Goal: Task Accomplishment & Management: Manage account settings

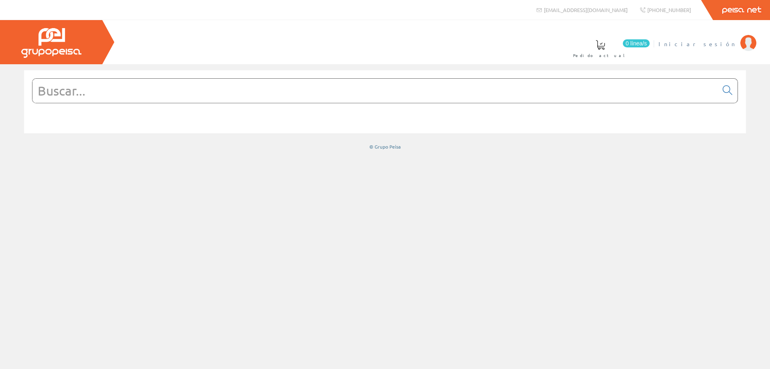
click at [731, 45] on span "Iniciar sesión" at bounding box center [698, 44] width 78 height 8
click at [705, 47] on span "[PERSON_NAME]" at bounding box center [699, 44] width 73 height 8
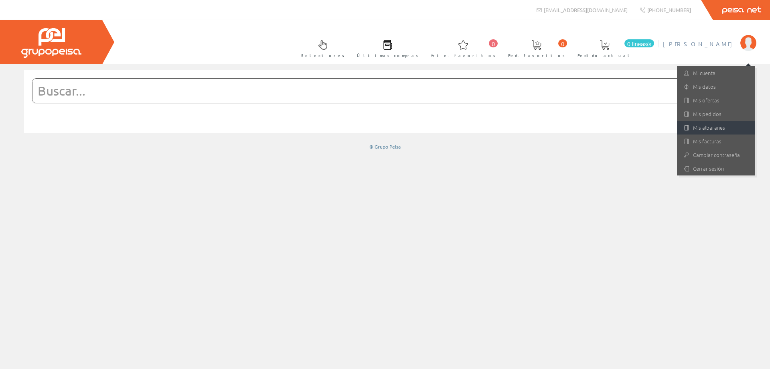
click at [710, 128] on font "Mis albaranes" at bounding box center [709, 128] width 32 height 8
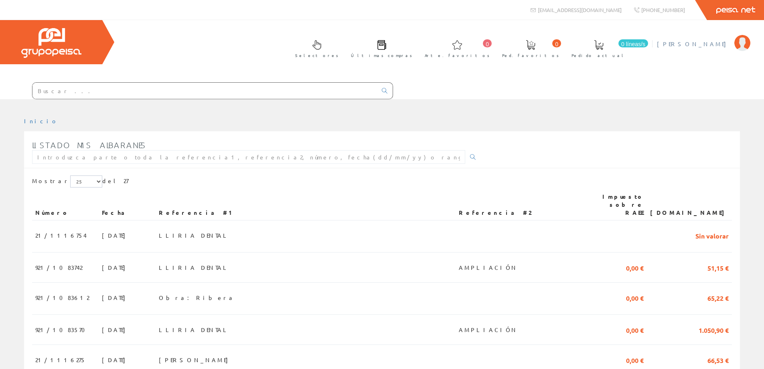
click at [706, 45] on font "Carmen Soler Martínez" at bounding box center [693, 43] width 73 height 7
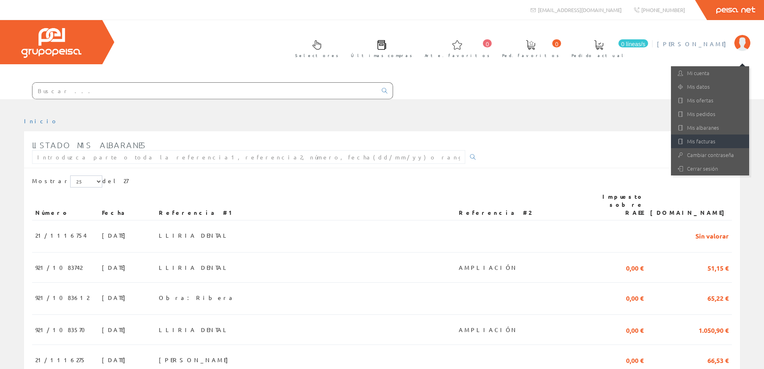
click at [693, 139] on font "Mis facturas" at bounding box center [701, 141] width 28 height 8
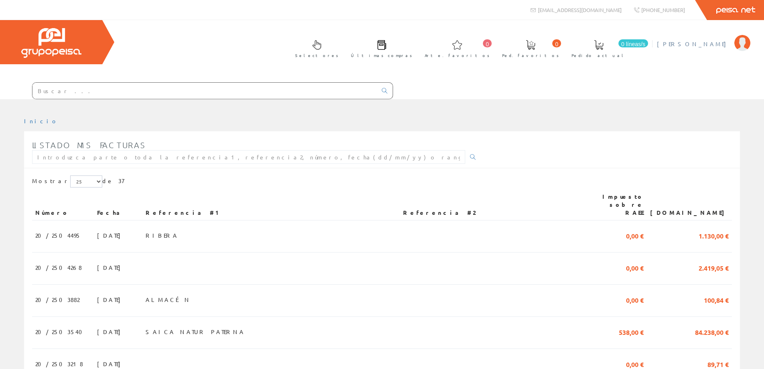
click at [729, 43] on font "[PERSON_NAME]" at bounding box center [693, 43] width 73 height 7
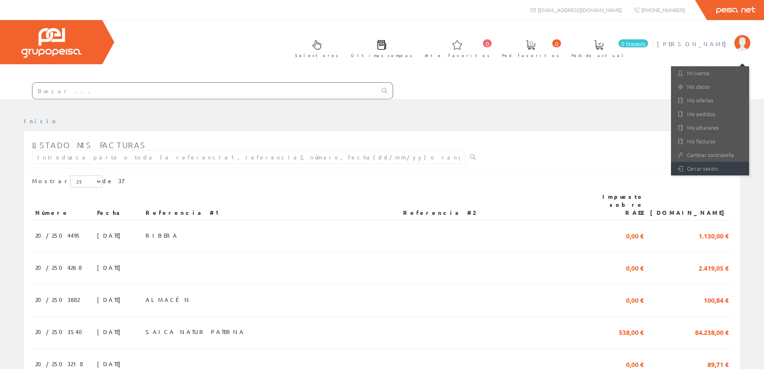
click at [696, 168] on font "Cerrar sesión" at bounding box center [702, 168] width 31 height 8
